Goal: Task Accomplishment & Management: Manage account settings

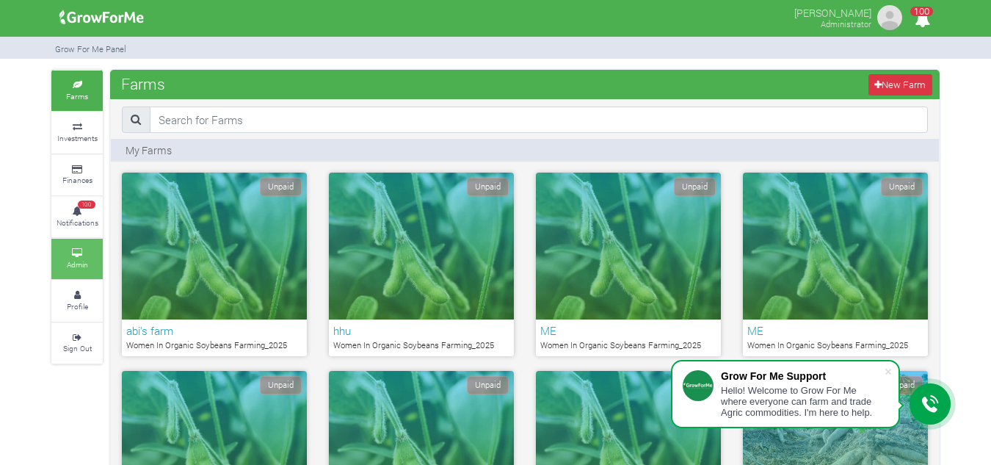
click at [79, 264] on small "Admin" at bounding box center [77, 264] width 21 height 10
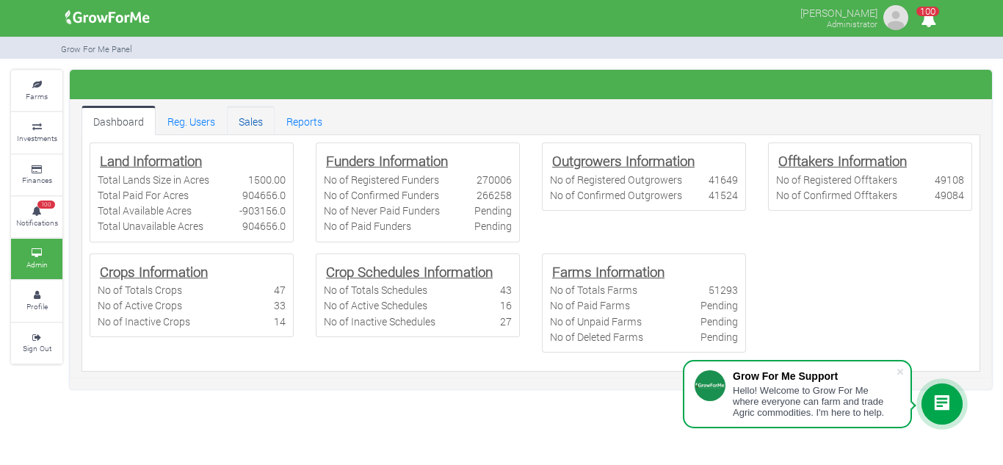
click at [247, 117] on link "Sales" at bounding box center [251, 120] width 48 height 29
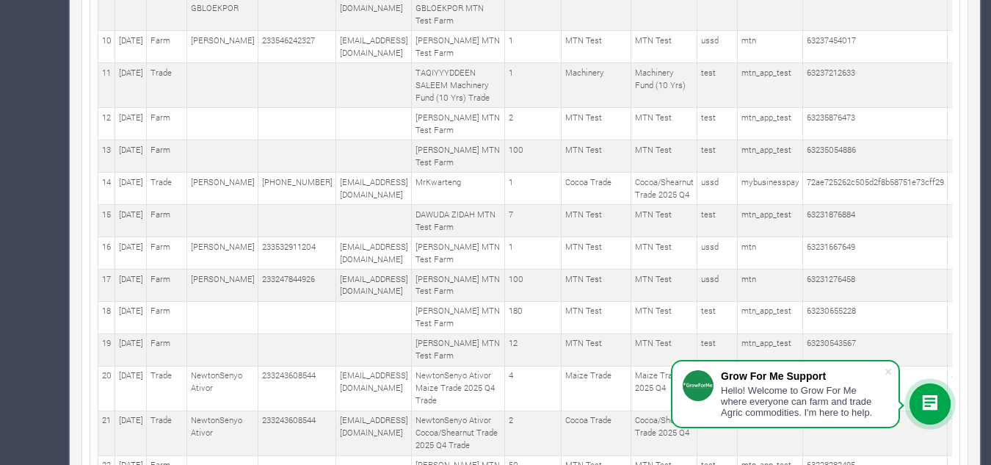
scroll to position [570, 0]
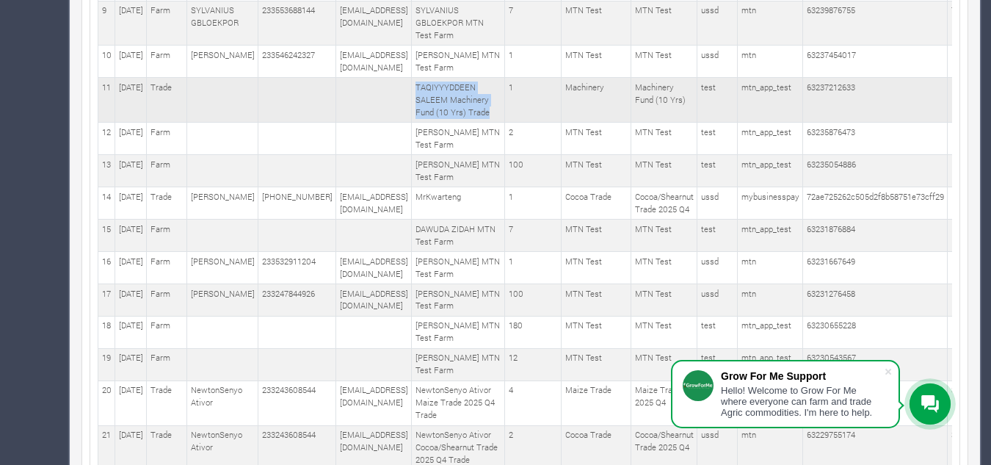
drag, startPoint x: 443, startPoint y: 200, endPoint x: 501, endPoint y: 239, distance: 69.2
click at [501, 123] on td "TAQIYYYDDEEN SALEEM Machinery Fund (10 Yrs) Trade" at bounding box center [458, 100] width 93 height 45
copy td "TAQIYYYDDEEN SALEEM Machinery Fund (10 Yrs) Trade"
